Goal: Register for event/course

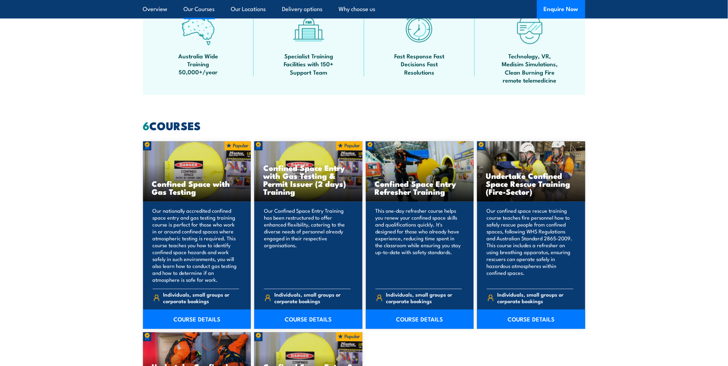
scroll to position [499, 0]
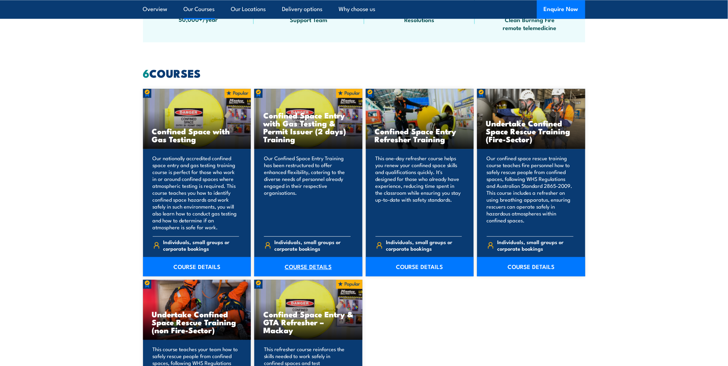
click at [308, 265] on link "COURSE DETAILS" at bounding box center [308, 266] width 108 height 19
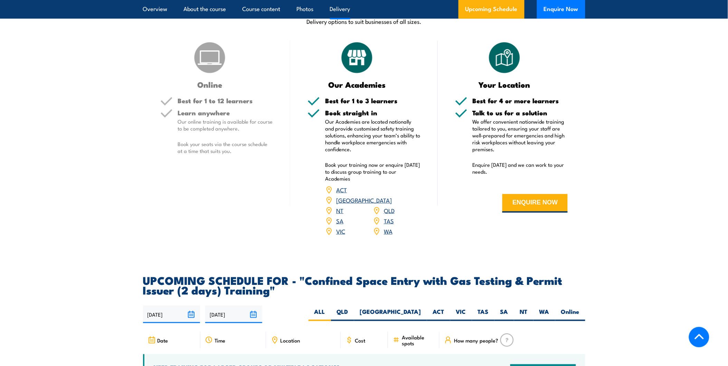
scroll to position [1190, 0]
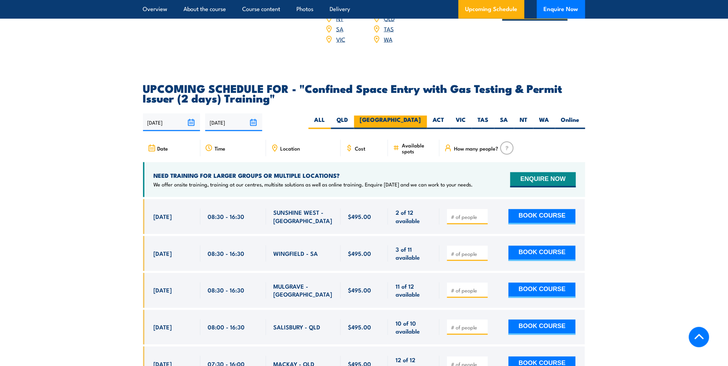
click at [416, 121] on label "[GEOGRAPHIC_DATA]" at bounding box center [390, 122] width 73 height 13
click at [421, 120] on input "[GEOGRAPHIC_DATA]" at bounding box center [423, 118] width 4 height 4
radio input "true"
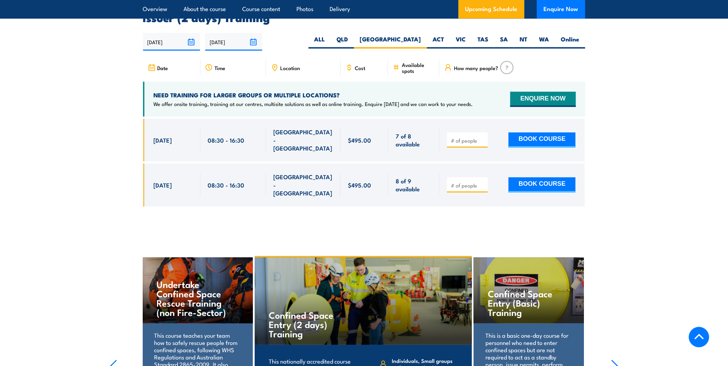
click at [654, 198] on section "UPCOMING SCHEDULE FOR - "Confined Space Entry with Gas Testing & Permit Issuer …" at bounding box center [364, 110] width 728 height 214
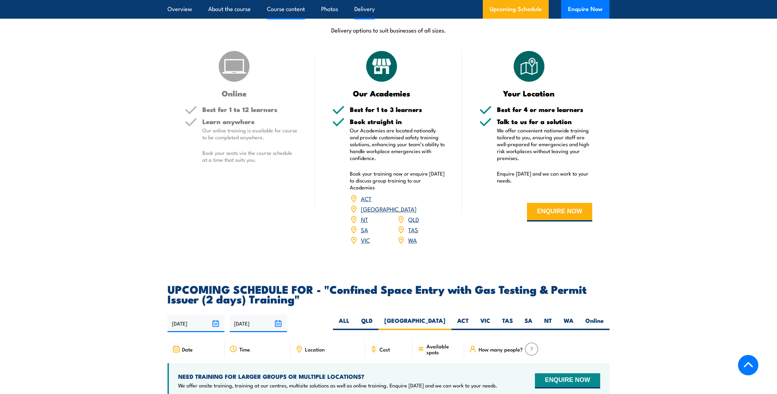
scroll to position [925, 0]
